Goal: Go to known website: Access a specific website the user already knows

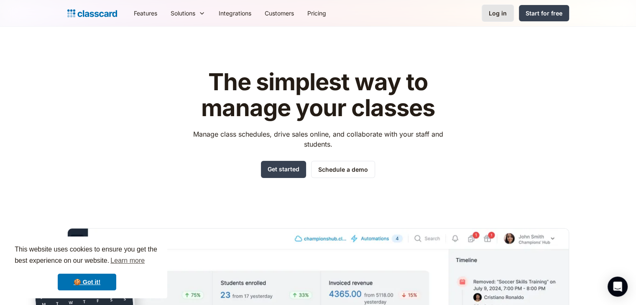
click at [504, 20] on link "Log in" at bounding box center [498, 13] width 32 height 17
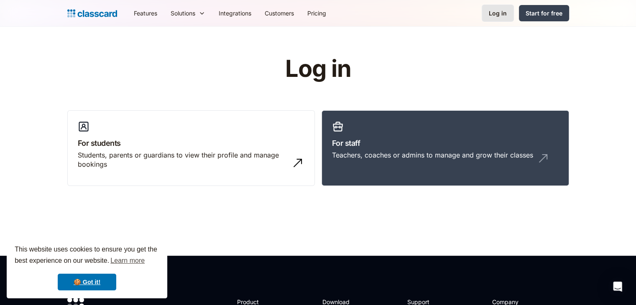
click at [509, 14] on link "Log in" at bounding box center [498, 13] width 32 height 17
click at [264, 172] on div "Students, parents or guardians to view their profile and manage bookings" at bounding box center [191, 164] width 227 height 26
click at [397, 149] on link "For staff Teachers, coaches or admins to manage and grow their classes" at bounding box center [446, 148] width 248 height 76
